Goal: Task Accomplishment & Management: Manage account settings

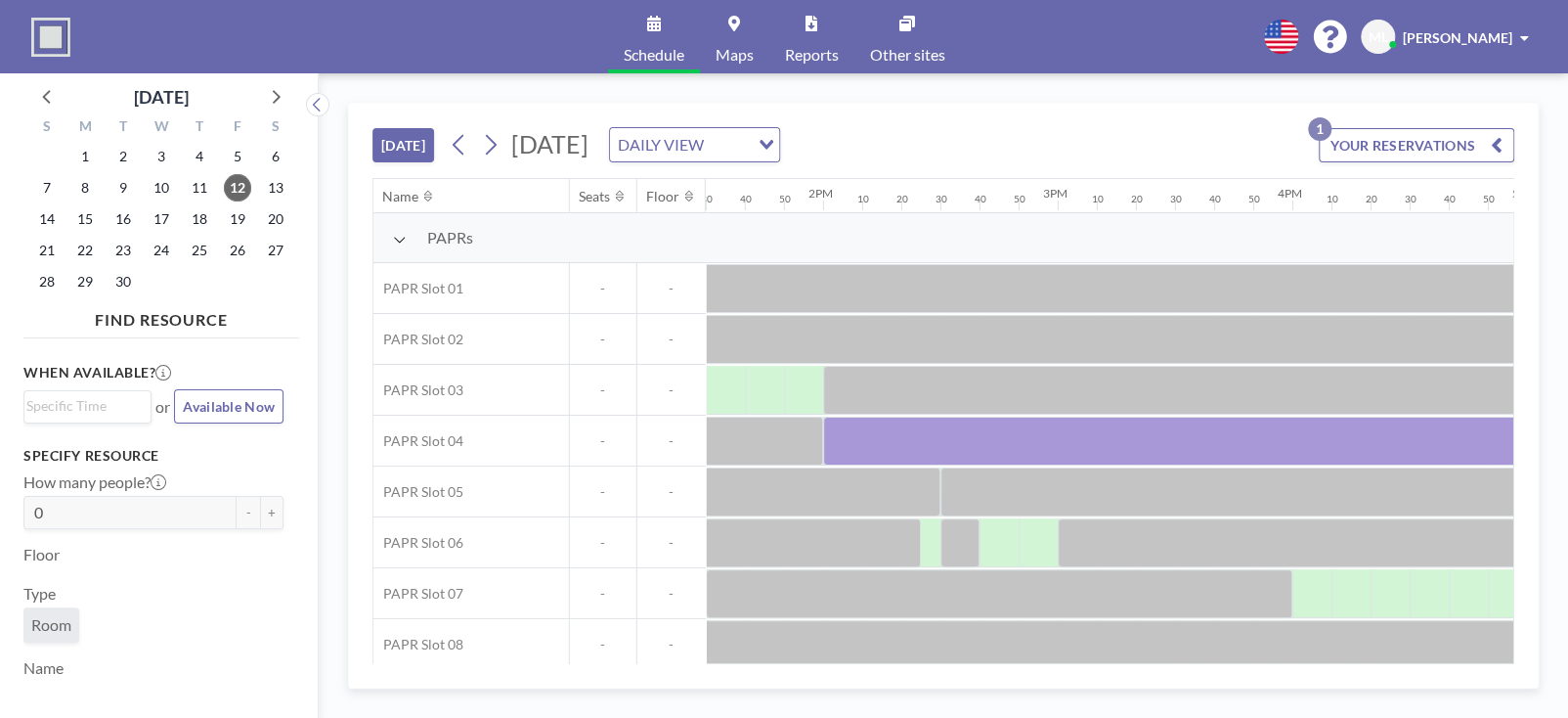
scroll to position [0, 3300]
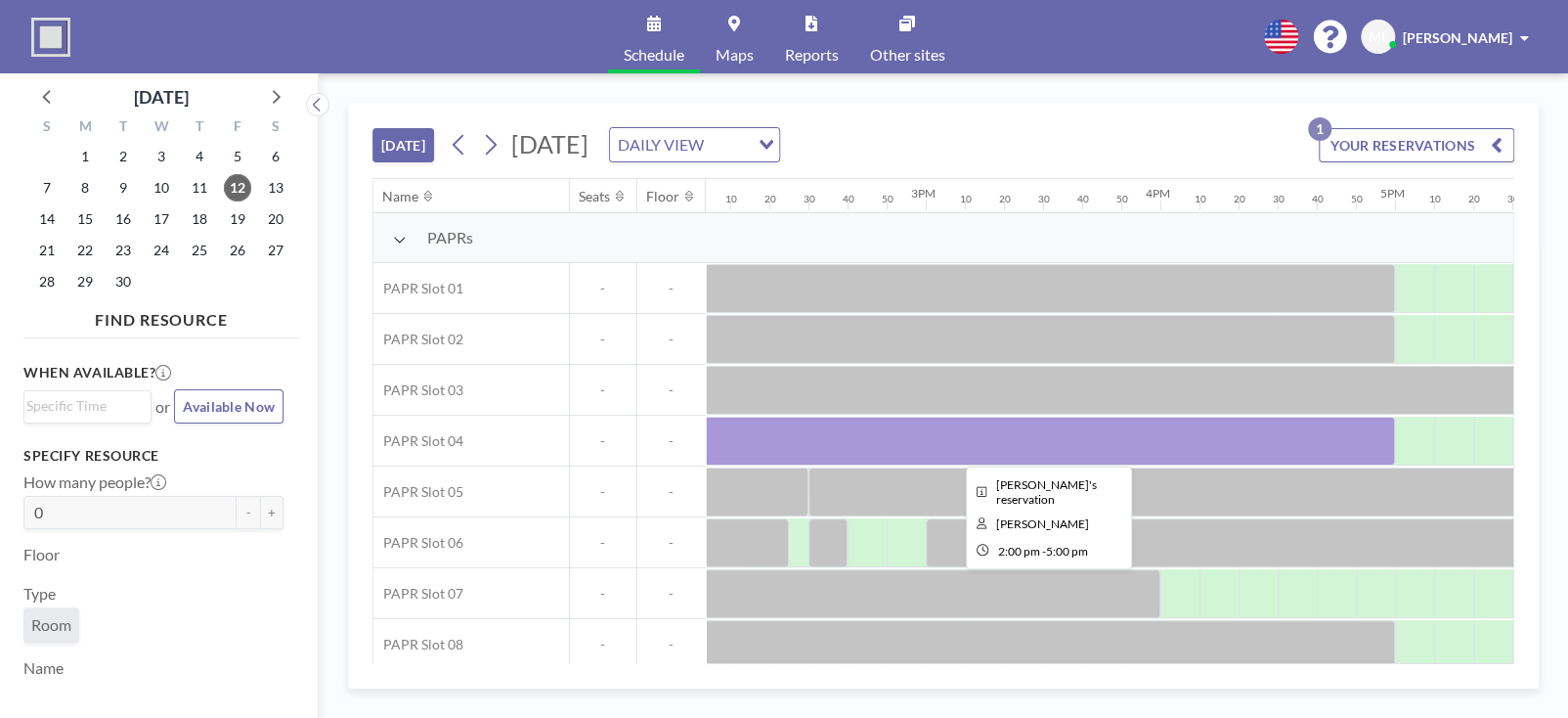
click at [1180, 445] on div at bounding box center [1043, 441] width 704 height 49
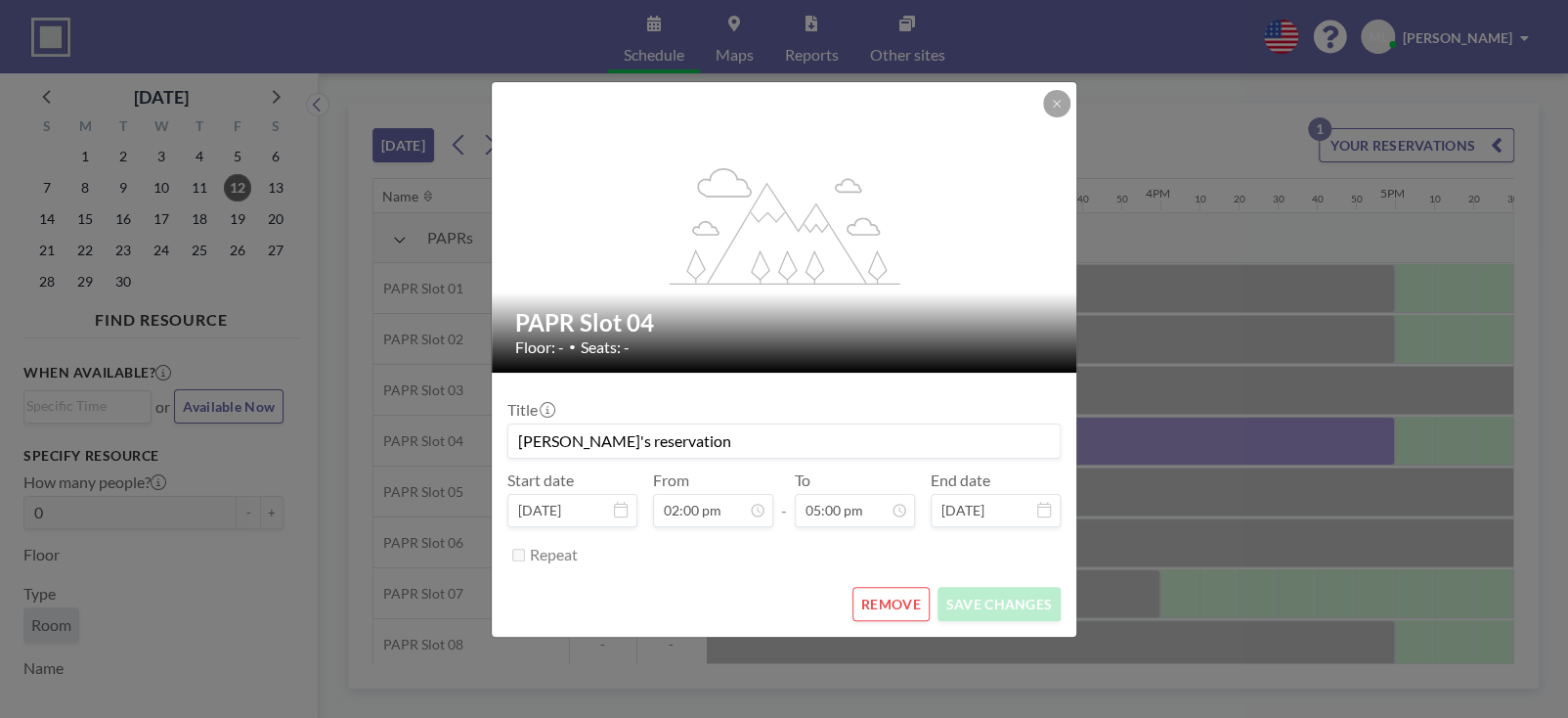
click at [902, 602] on button "REMOVE" at bounding box center [892, 603] width 77 height 35
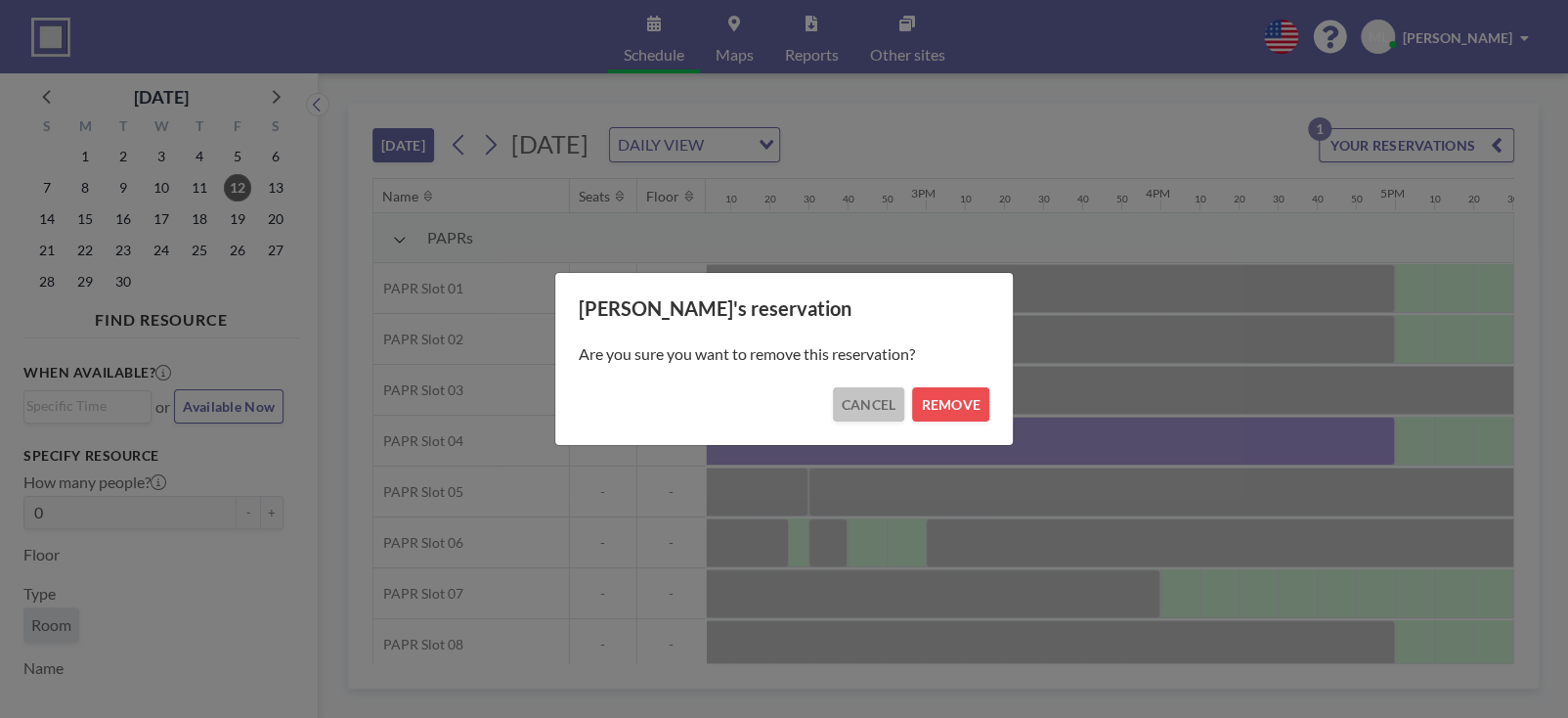
click at [869, 406] on button "CANCEL" at bounding box center [869, 404] width 72 height 35
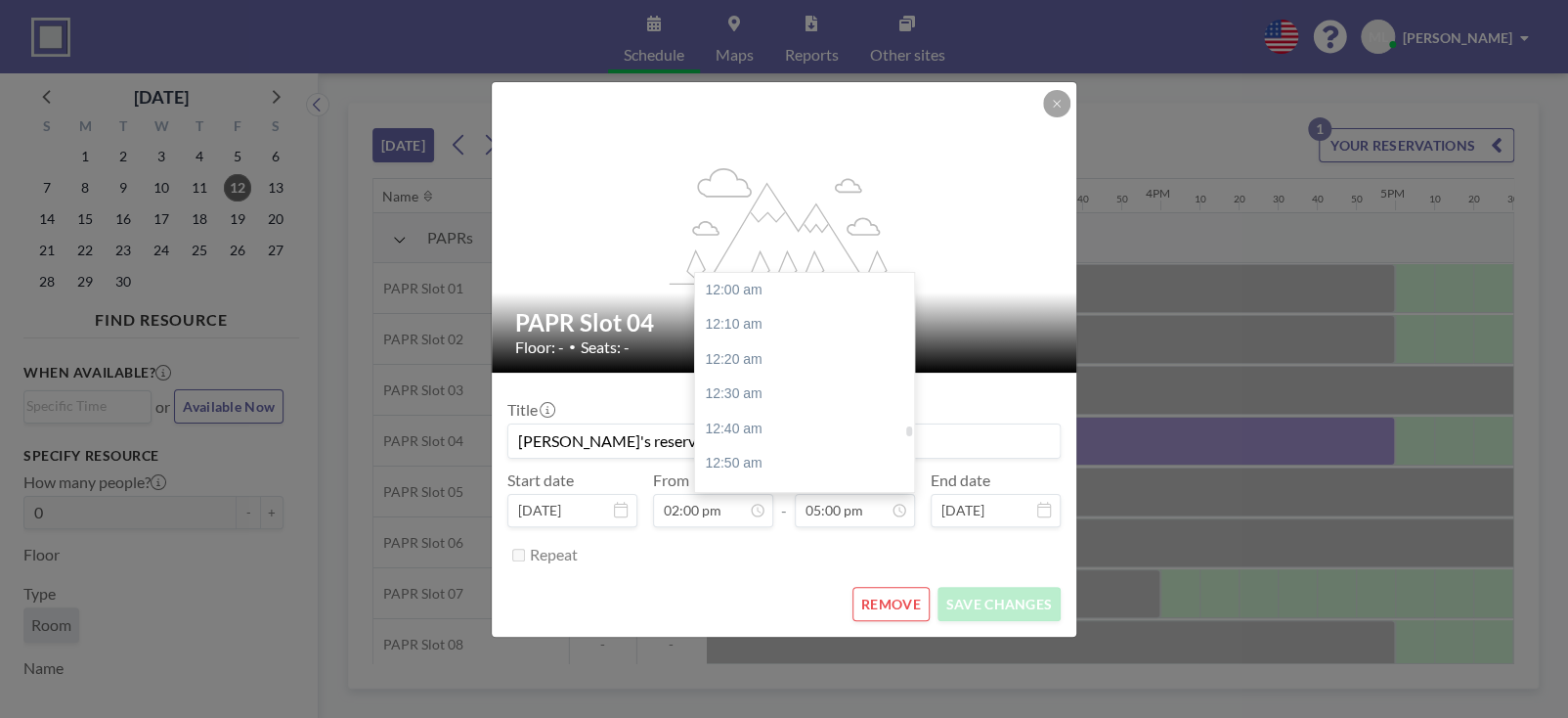
scroll to position [3549, 0]
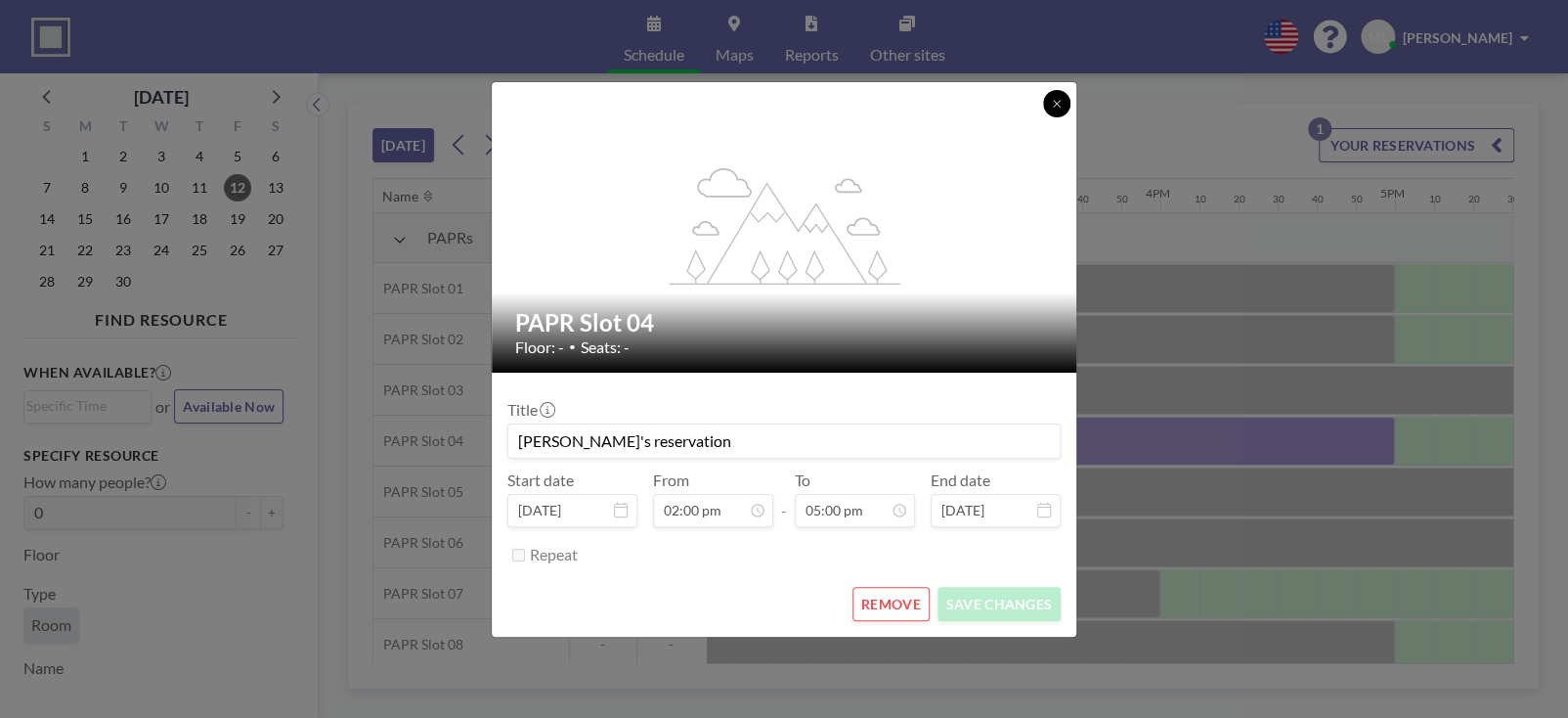
click at [1058, 113] on button at bounding box center [1058, 104] width 28 height 28
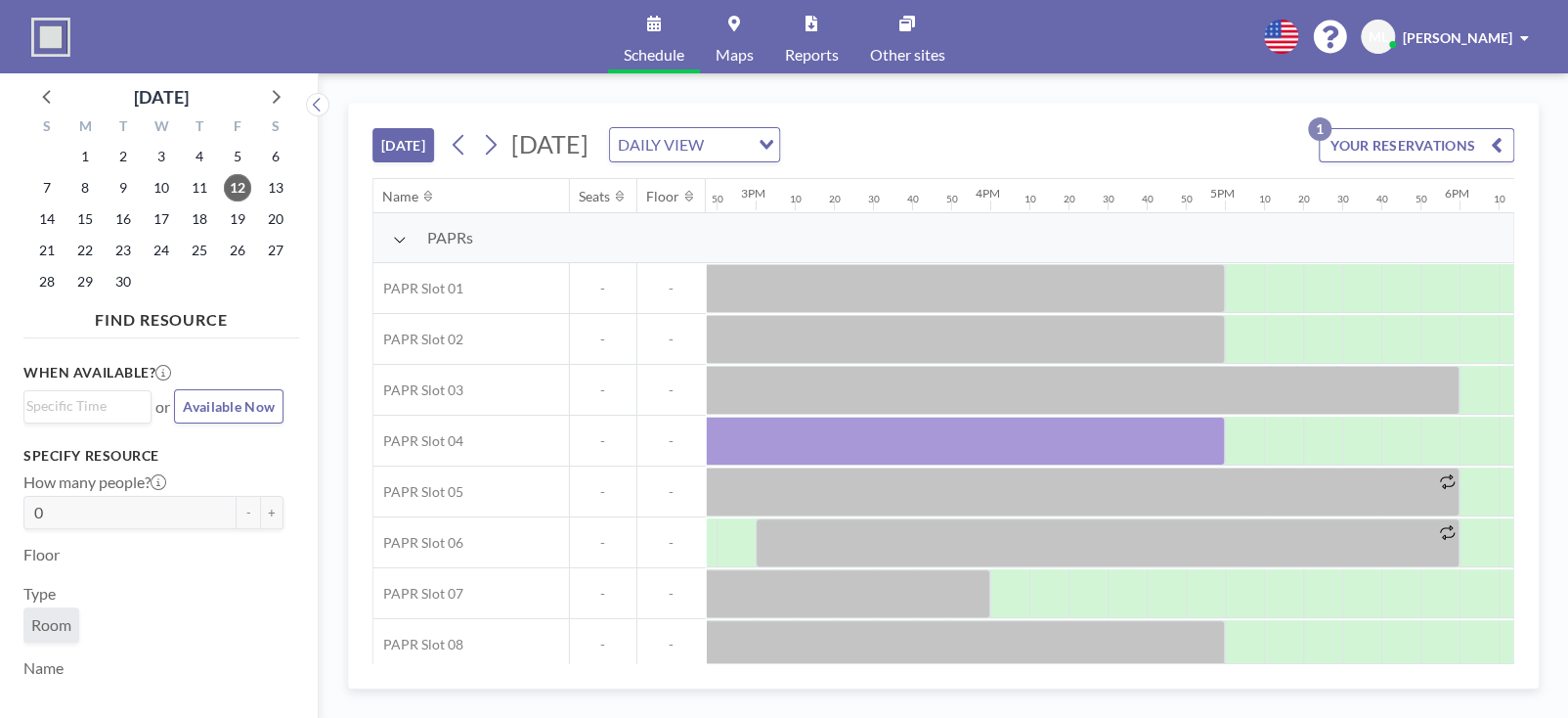
scroll to position [0, 3326]
